Goal: Task Accomplishment & Management: Manage account settings

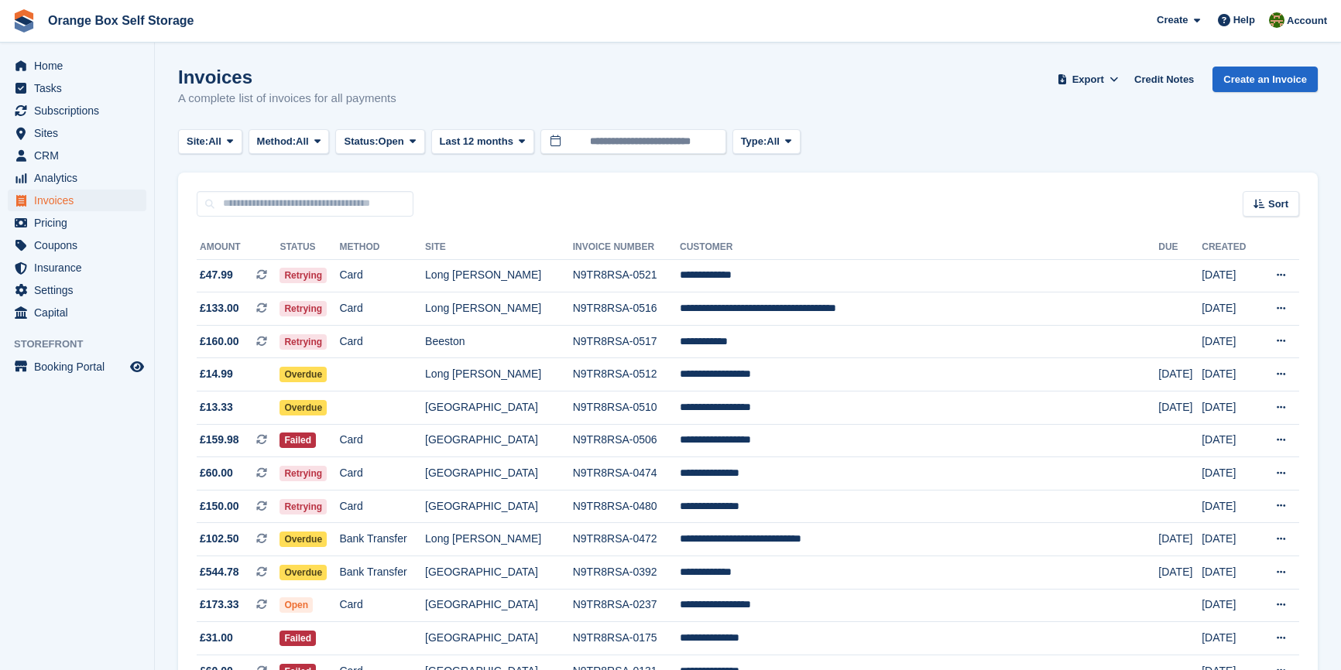
scroll to position [101, 0]
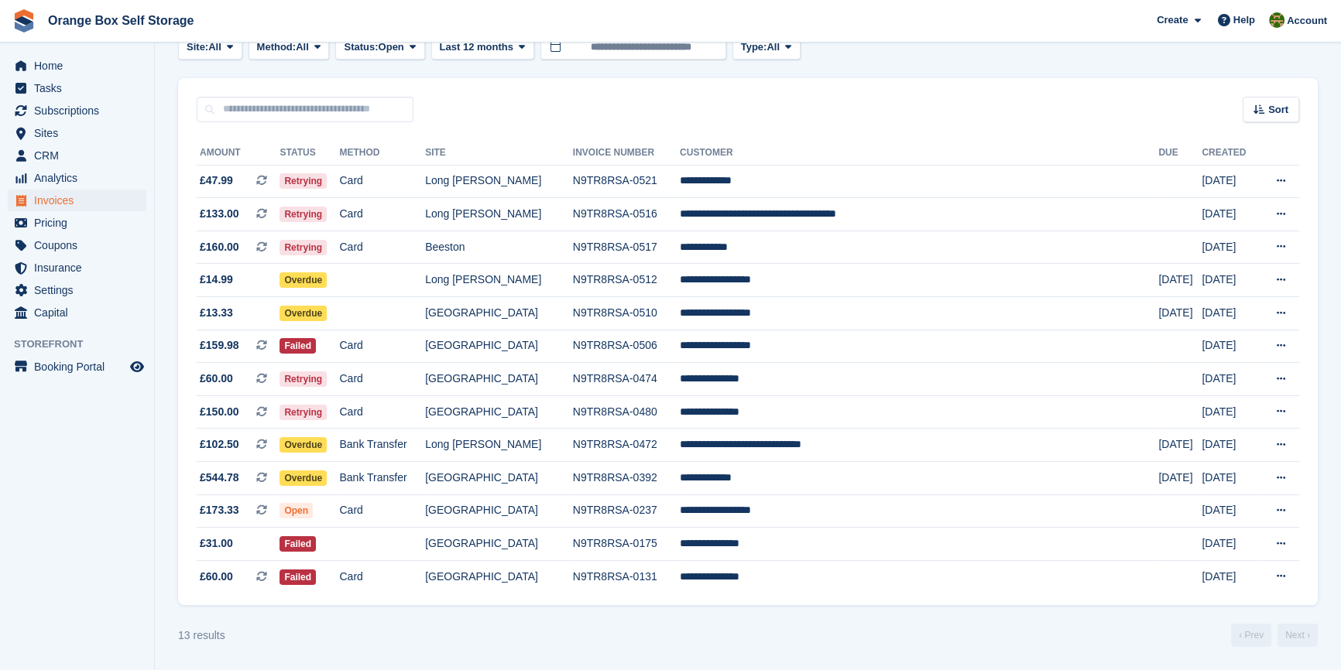
click at [762, 627] on div "13 results ‹ Prev Next ›" at bounding box center [748, 635] width 1140 height 23
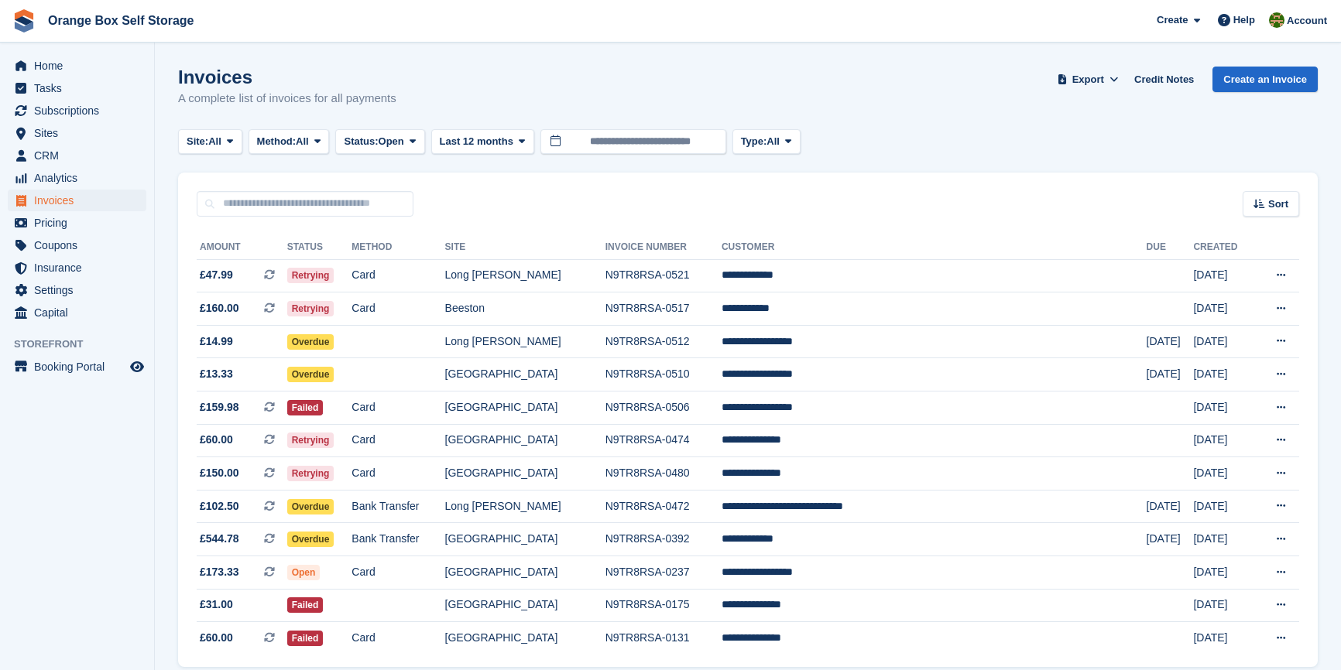
scroll to position [67, 0]
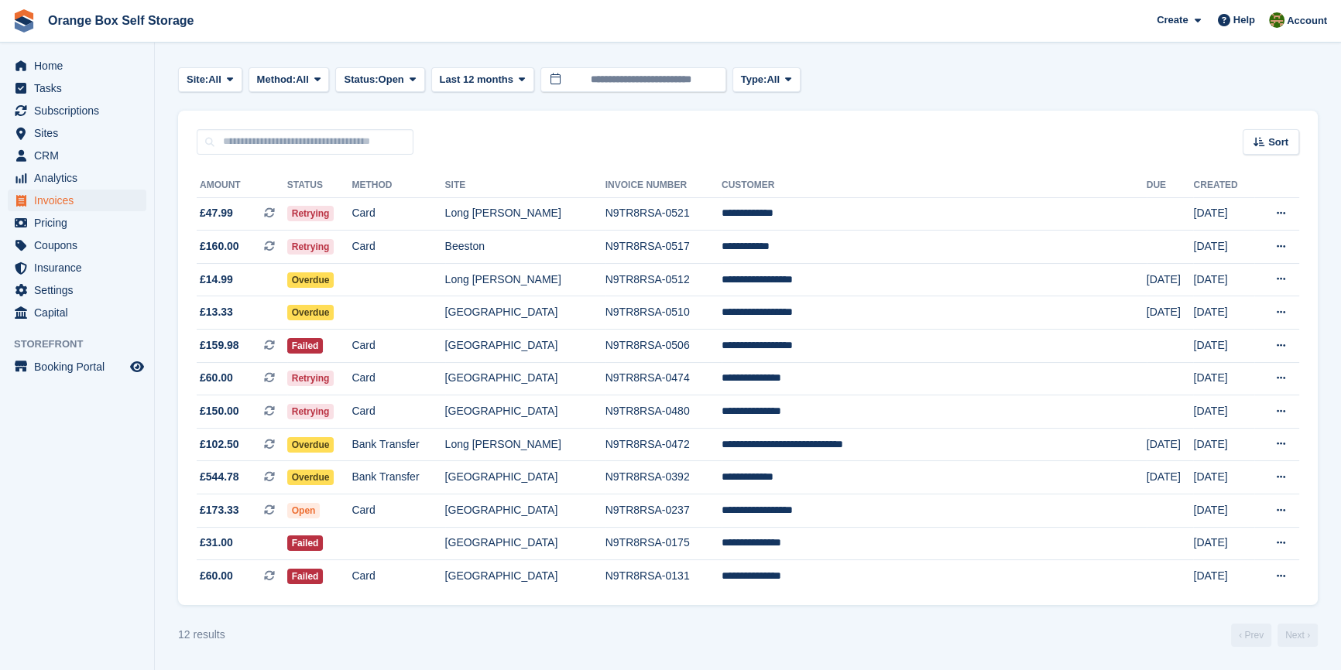
click at [101, 543] on aside "Home Tasks Subscriptions Subscriptions Subscriptions Contracts Price increases …" at bounding box center [77, 339] width 154 height 593
click at [759, 639] on div "12 results ‹ Prev Next ›" at bounding box center [748, 635] width 1140 height 23
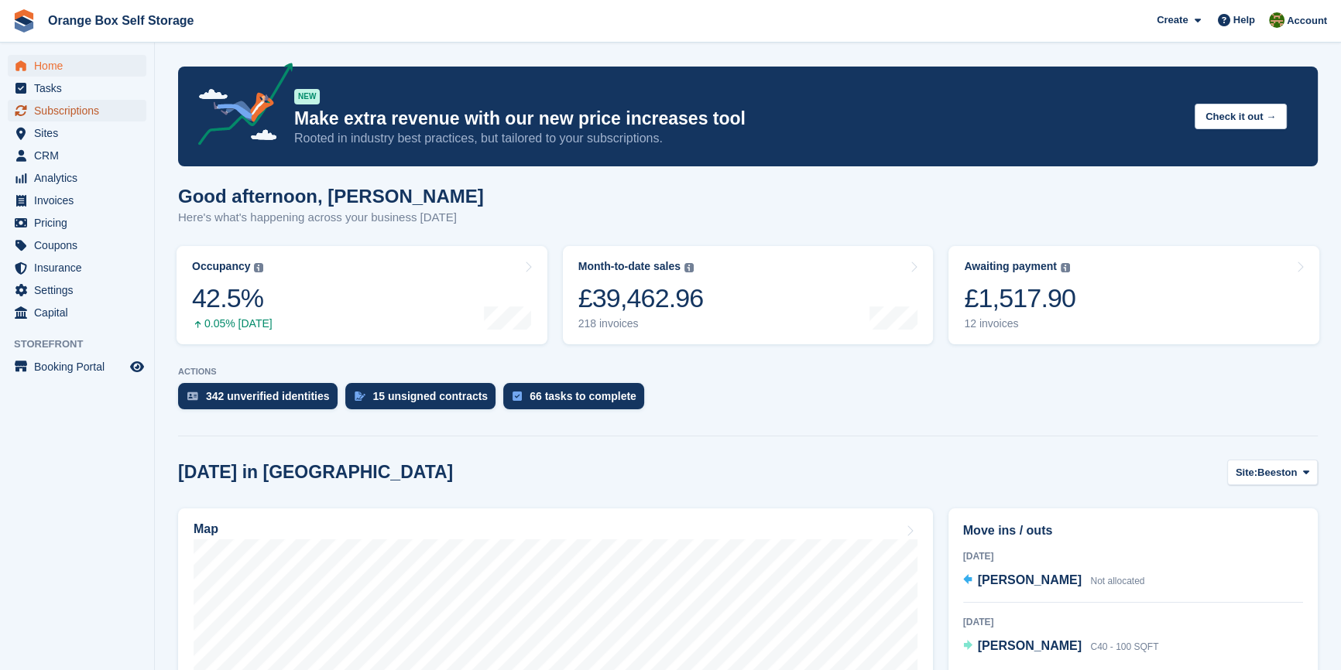
click at [77, 107] on span "Subscriptions" at bounding box center [80, 111] width 93 height 22
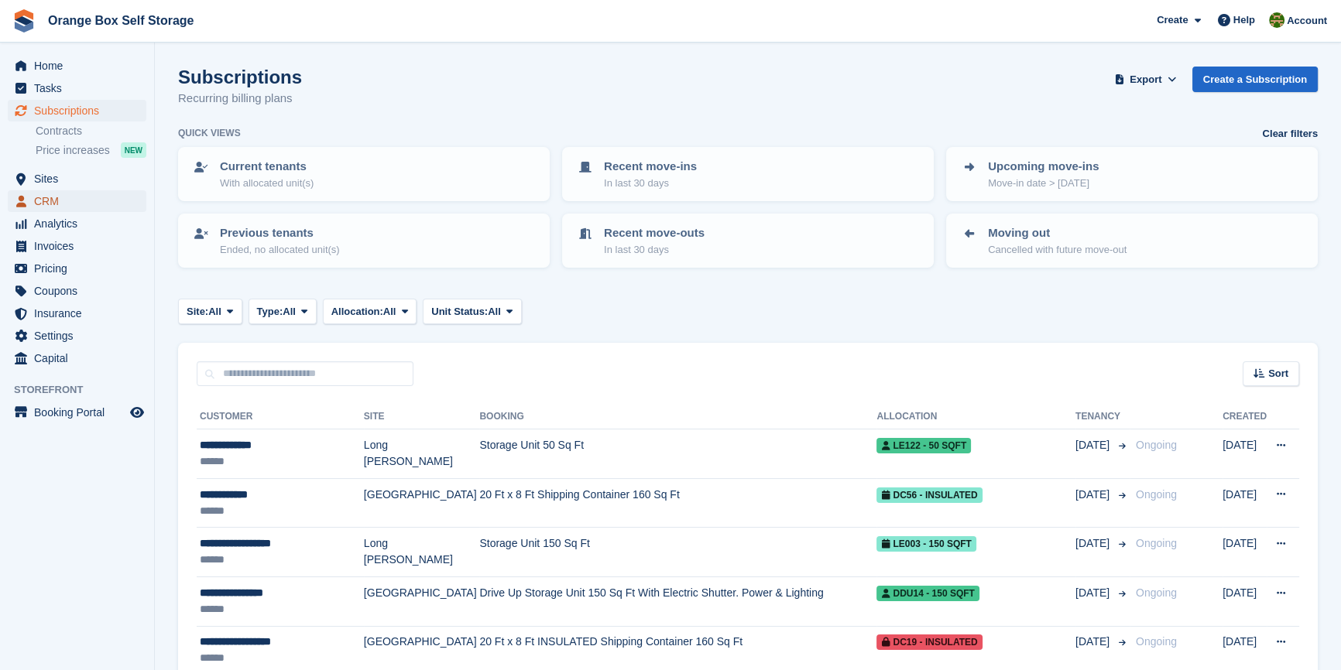
click at [74, 202] on span "CRM" at bounding box center [80, 201] width 93 height 22
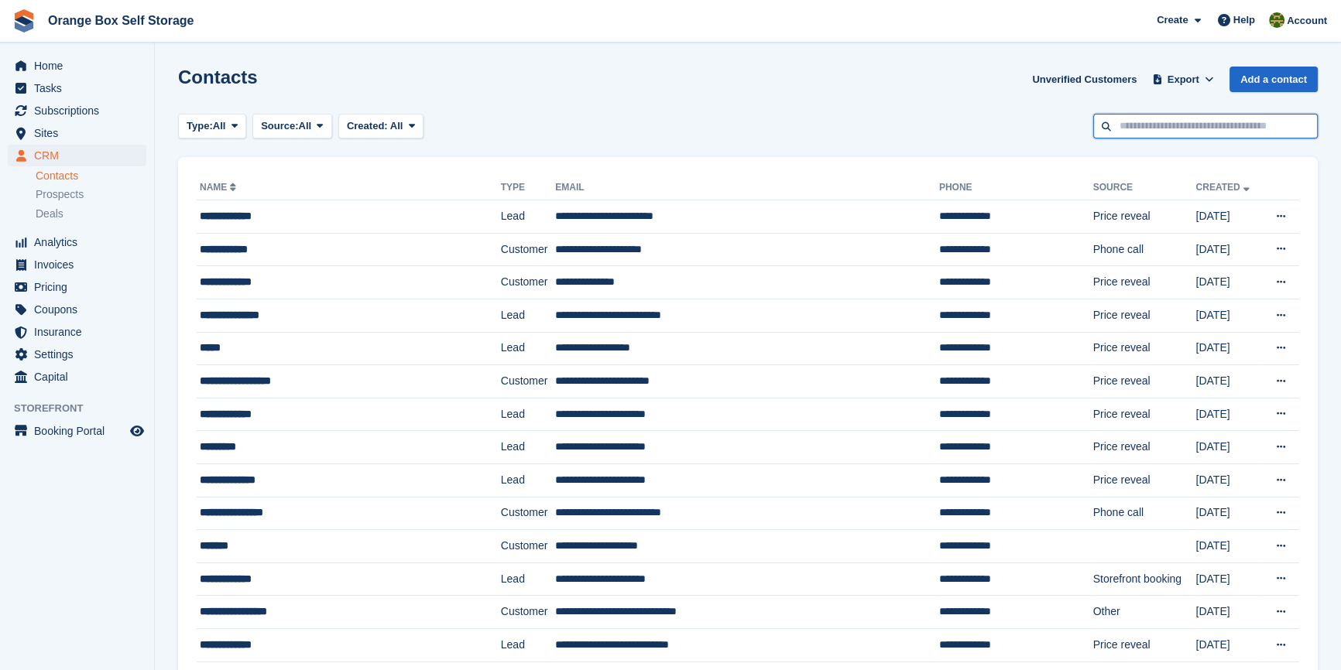
drag, startPoint x: 1224, startPoint y: 132, endPoint x: 1218, endPoint y: 137, distance: 8.2
click at [1219, 137] on input "text" at bounding box center [1205, 127] width 225 height 26
type input "******"
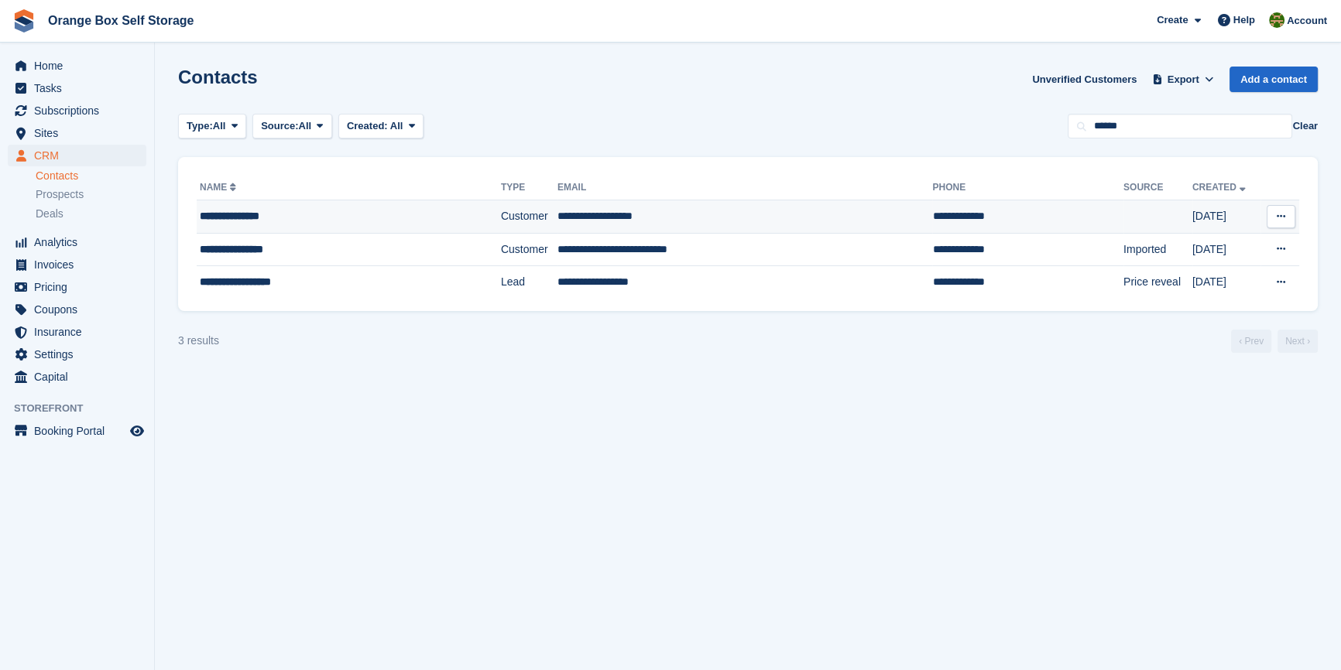
click at [345, 204] on td "**********" at bounding box center [349, 217] width 304 height 33
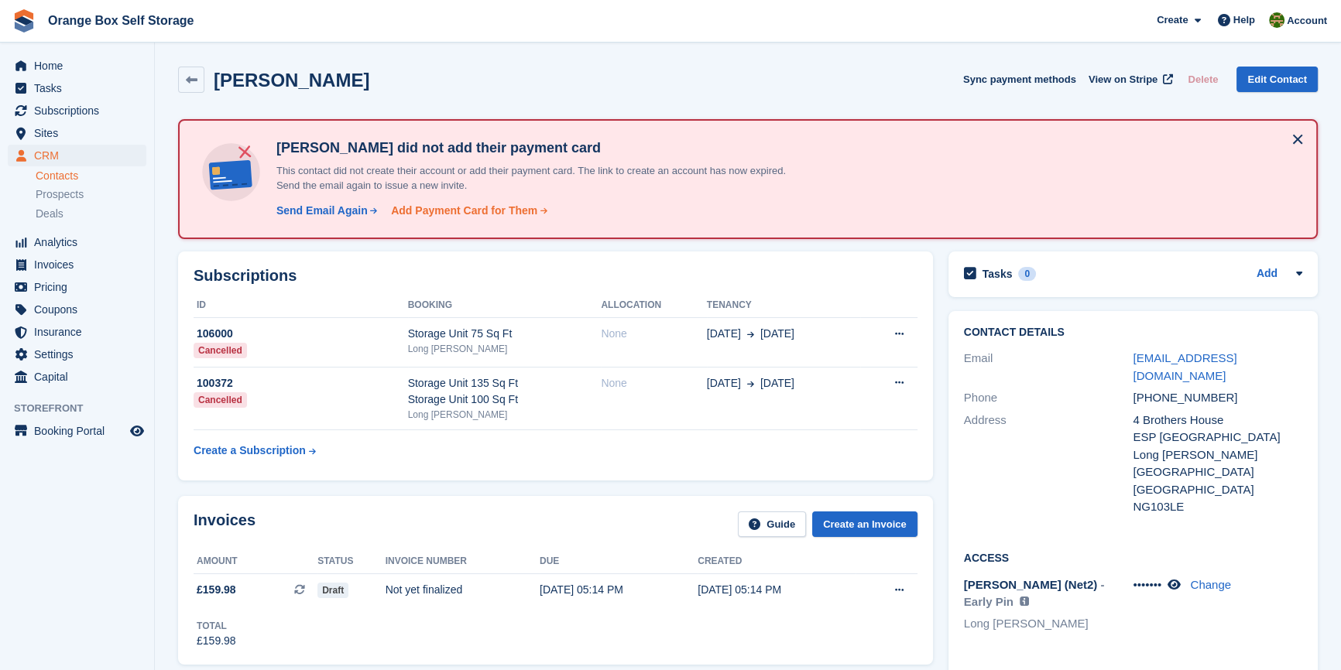
click at [480, 204] on div "Add Payment Card for Them" at bounding box center [464, 211] width 146 height 16
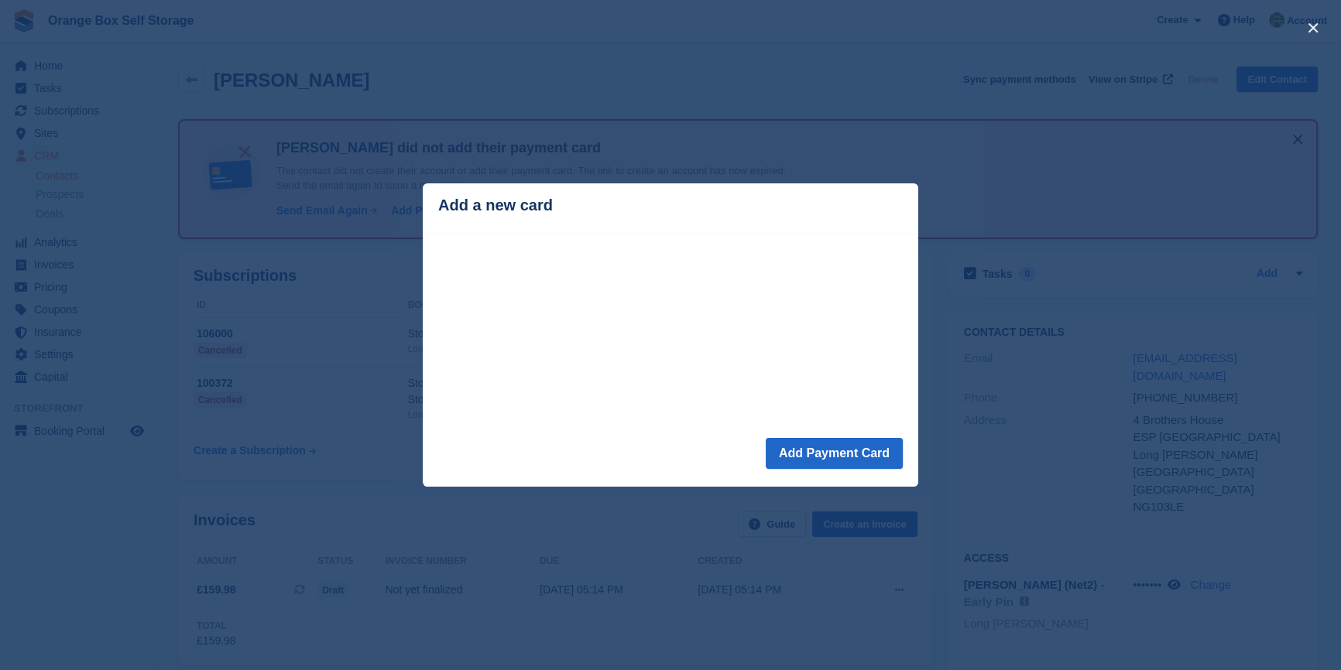
click at [683, 495] on div "close" at bounding box center [670, 335] width 1341 height 670
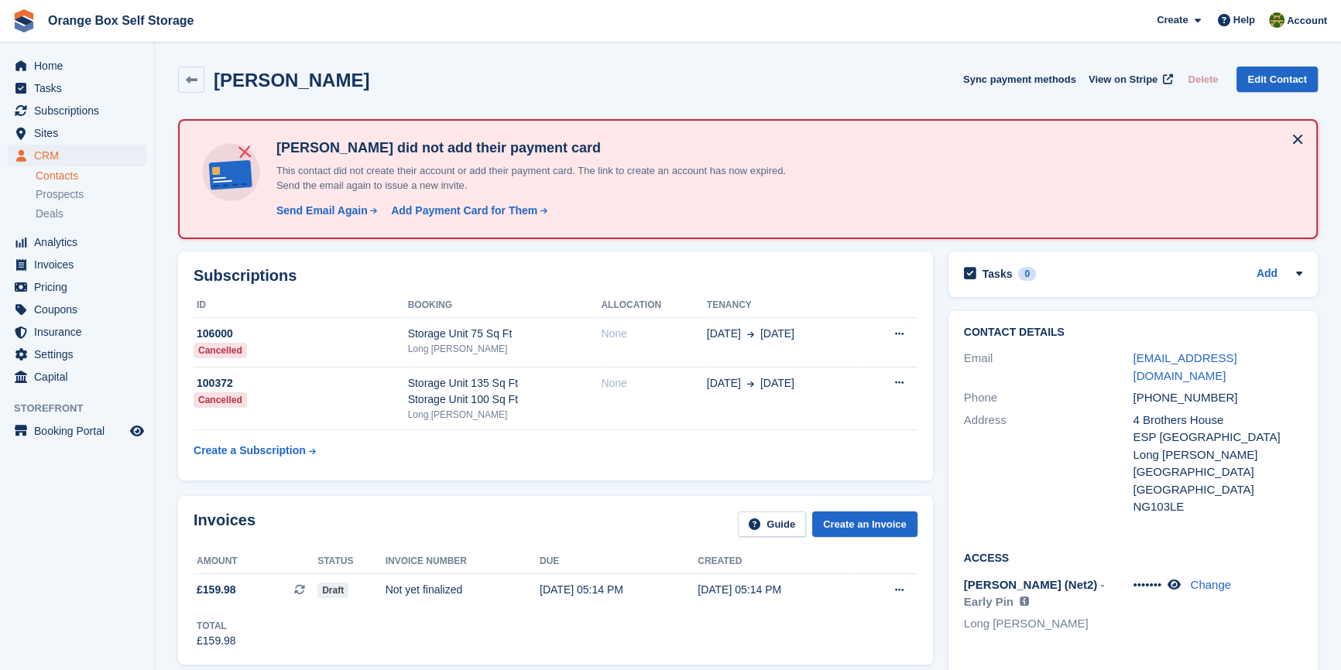
click at [428, 199] on div "Send Email Again Send add payment card request email Send an email designed to …" at bounding box center [541, 207] width 542 height 26
click at [437, 203] on div "Add Payment Card for Them" at bounding box center [464, 211] width 146 height 16
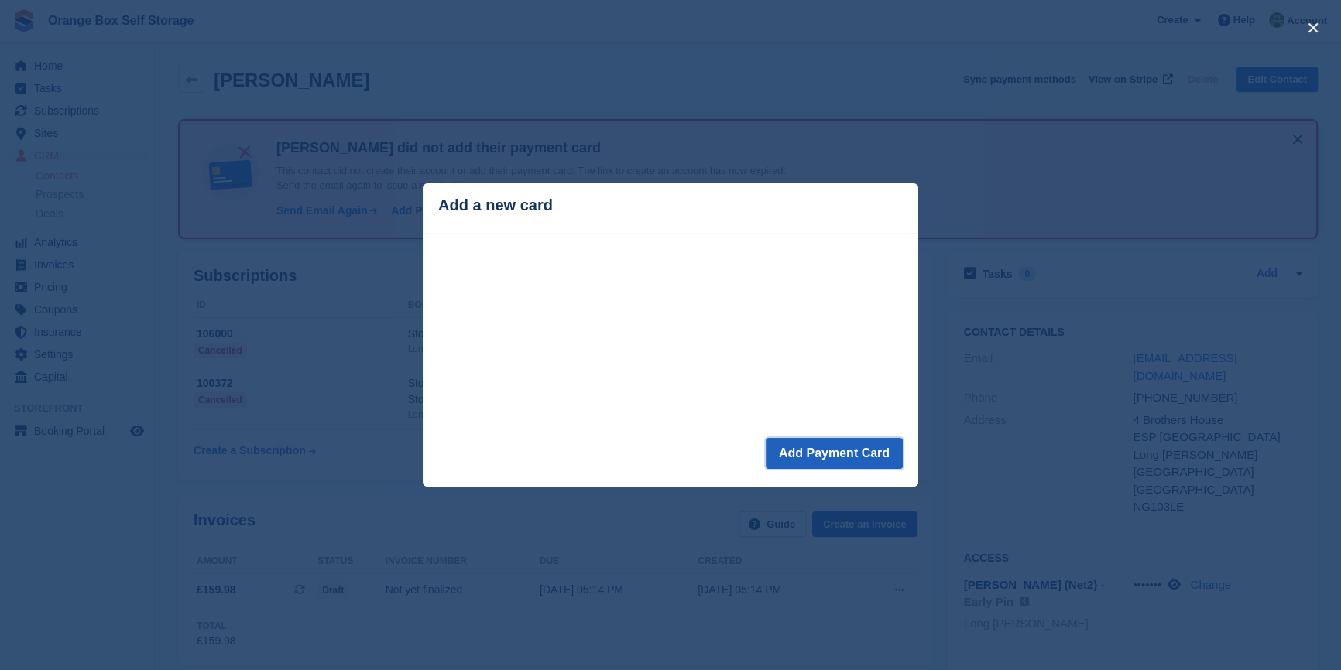
click at [870, 453] on button "Add Payment Card" at bounding box center [834, 453] width 137 height 31
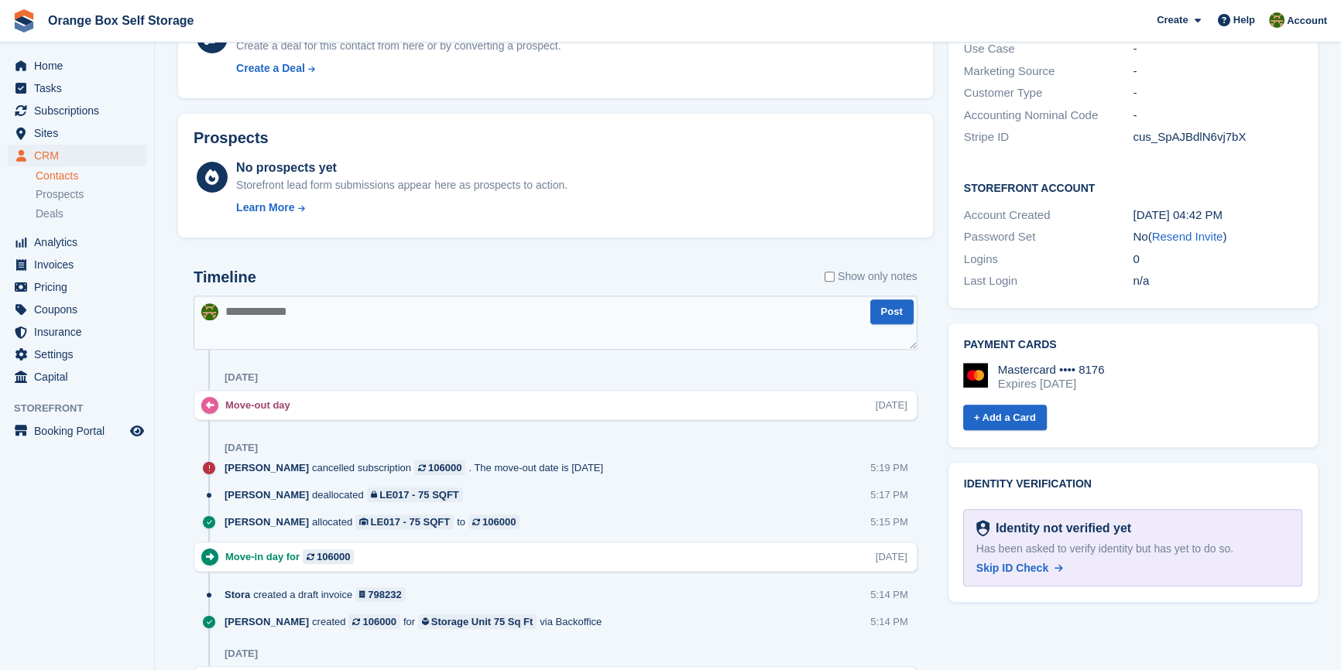
scroll to position [704, 0]
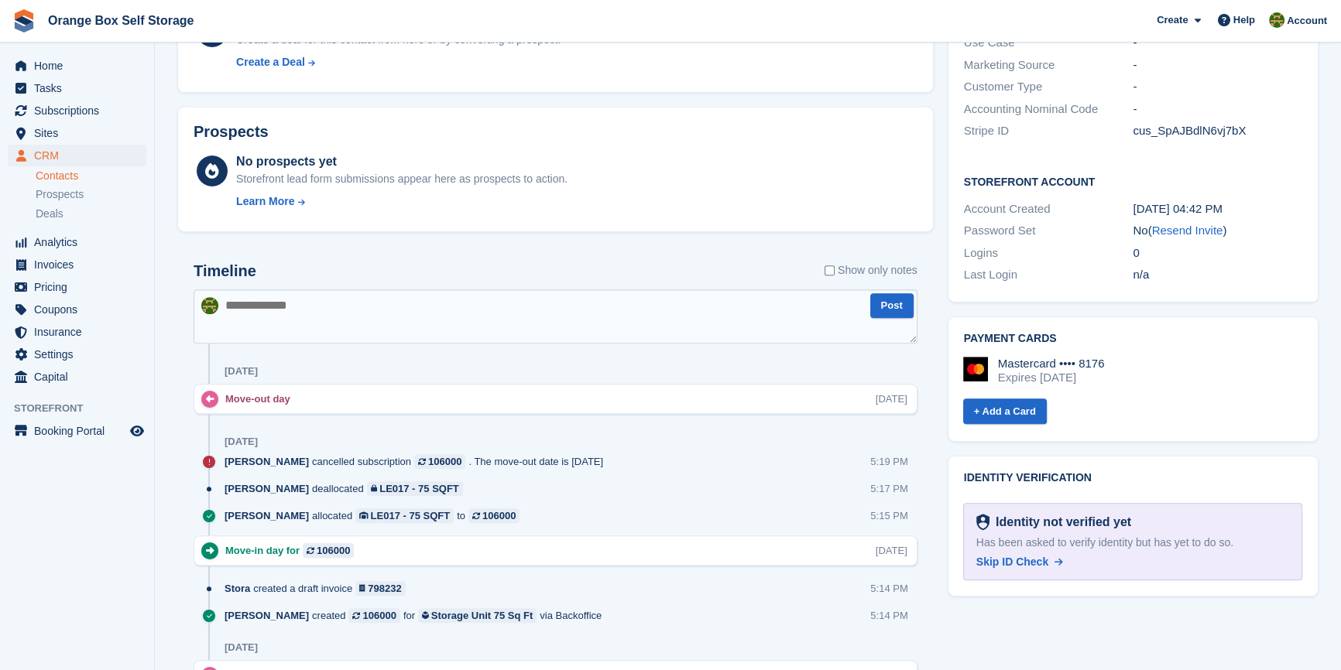
click at [1089, 357] on div "Mastercard •••• 8176" at bounding box center [1051, 364] width 107 height 14
click at [1051, 345] on div "Mastercard •••• 8176 Expires May 2027 + Add a Card" at bounding box center [1131, 385] width 342 height 81
click at [542, 325] on textarea at bounding box center [556, 317] width 724 height 54
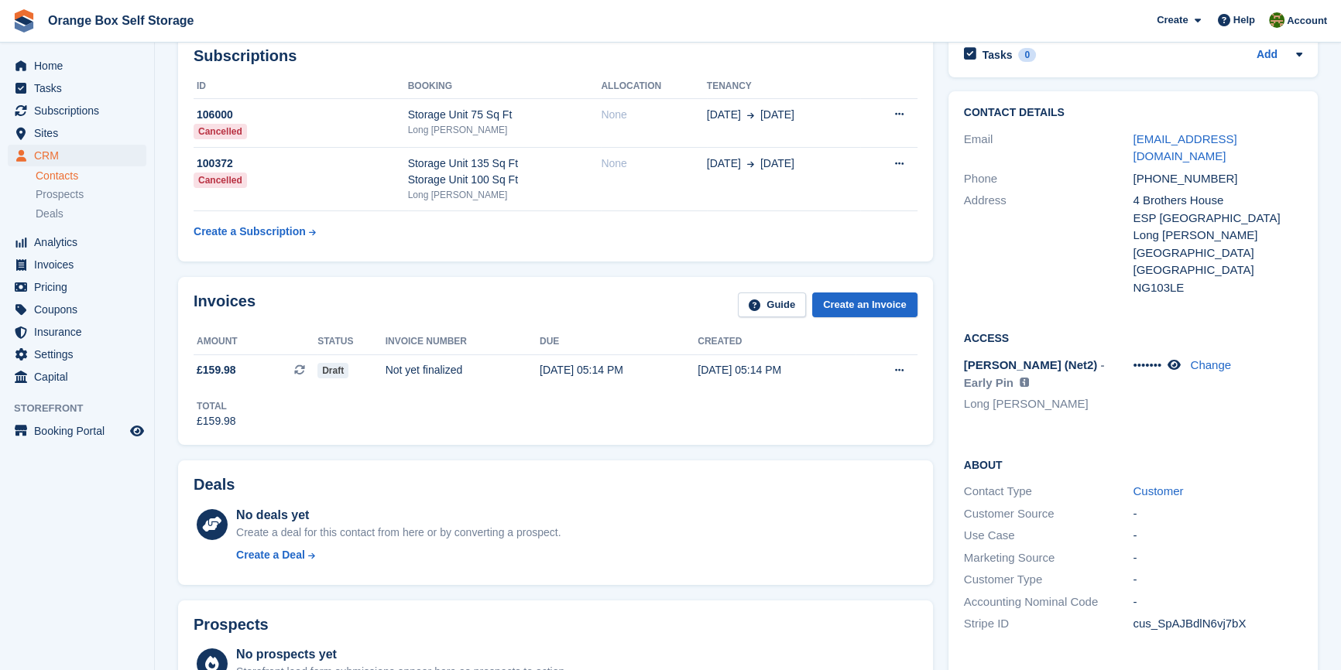
scroll to position [0, 0]
